Goal: Communication & Community: Participate in discussion

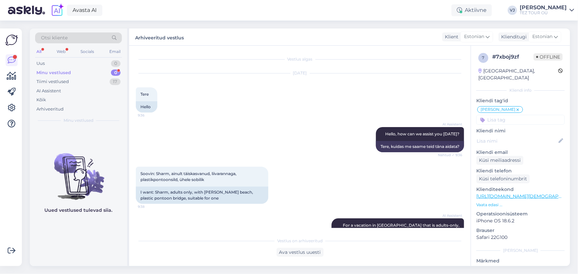
scroll to position [436, 0]
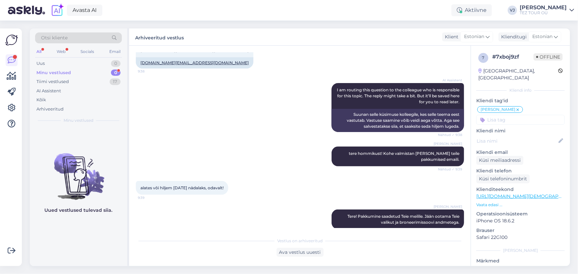
drag, startPoint x: 0, startPoint y: 0, endPoint x: 86, endPoint y: 76, distance: 115.2
click at [86, 76] on div "Minu vestlused 0" at bounding box center [78, 72] width 87 height 9
click at [86, 85] on div "Tiimi vestlused 17" at bounding box center [78, 81] width 87 height 9
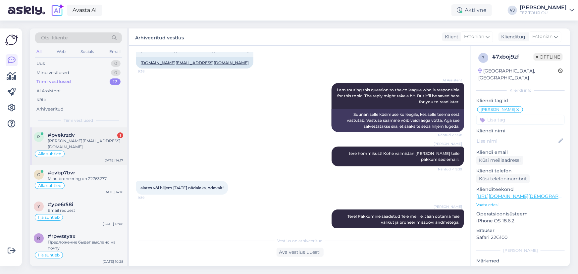
click at [105, 139] on div "[PERSON_NAME][EMAIL_ADDRESS][DOMAIN_NAME]" at bounding box center [86, 144] width 76 height 12
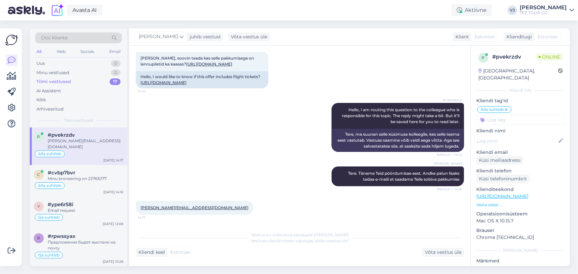
scroll to position [125, 0]
click at [79, 169] on div "#cvbp7bvr" at bounding box center [86, 172] width 76 height 6
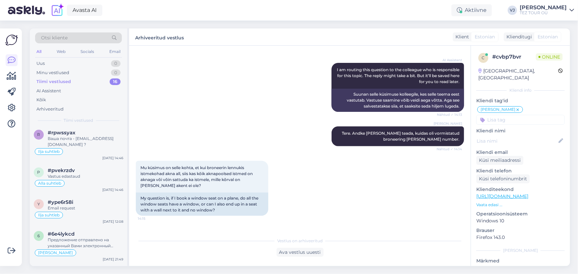
scroll to position [883, 0]
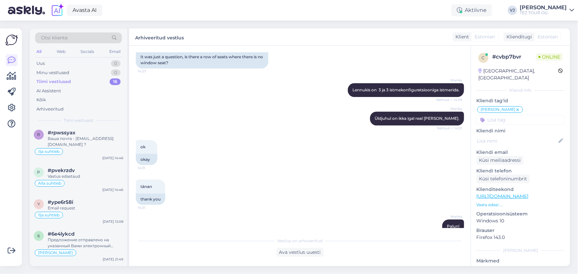
click at [84, 58] on div "Otsi kliente All Web Socials Email Uus 0 Minu vestlused 0 Tiimi vestlused 16 AI…" at bounding box center [78, 77] width 97 height 99
click at [84, 61] on div "Uus 0" at bounding box center [78, 63] width 87 height 9
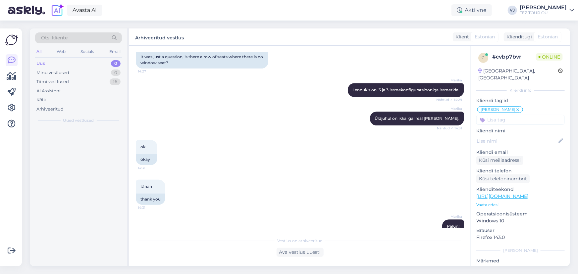
scroll to position [0, 0]
